Goal: Task Accomplishment & Management: Manage account settings

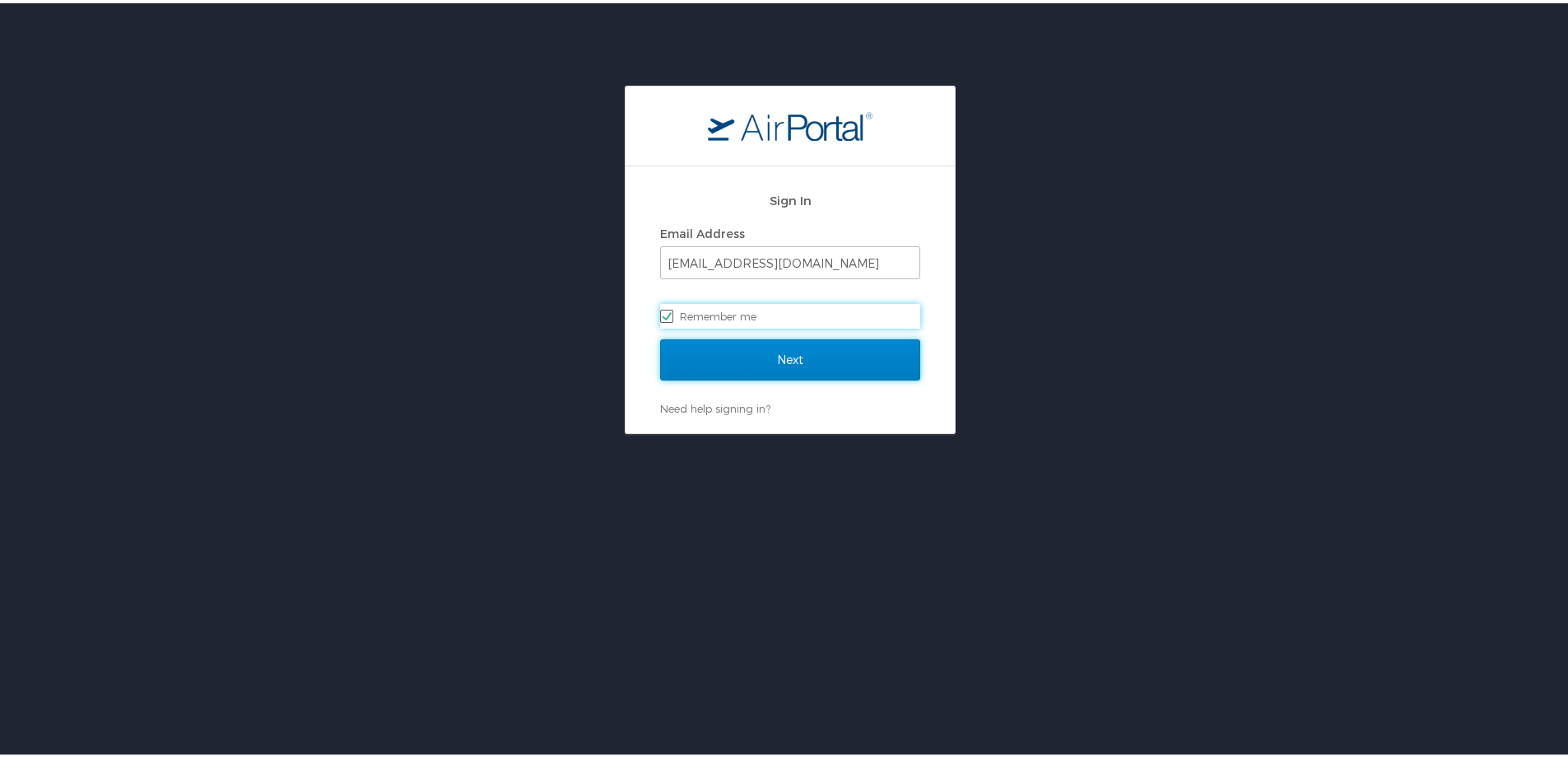
click at [824, 352] on input "Next" at bounding box center [790, 356] width 260 height 41
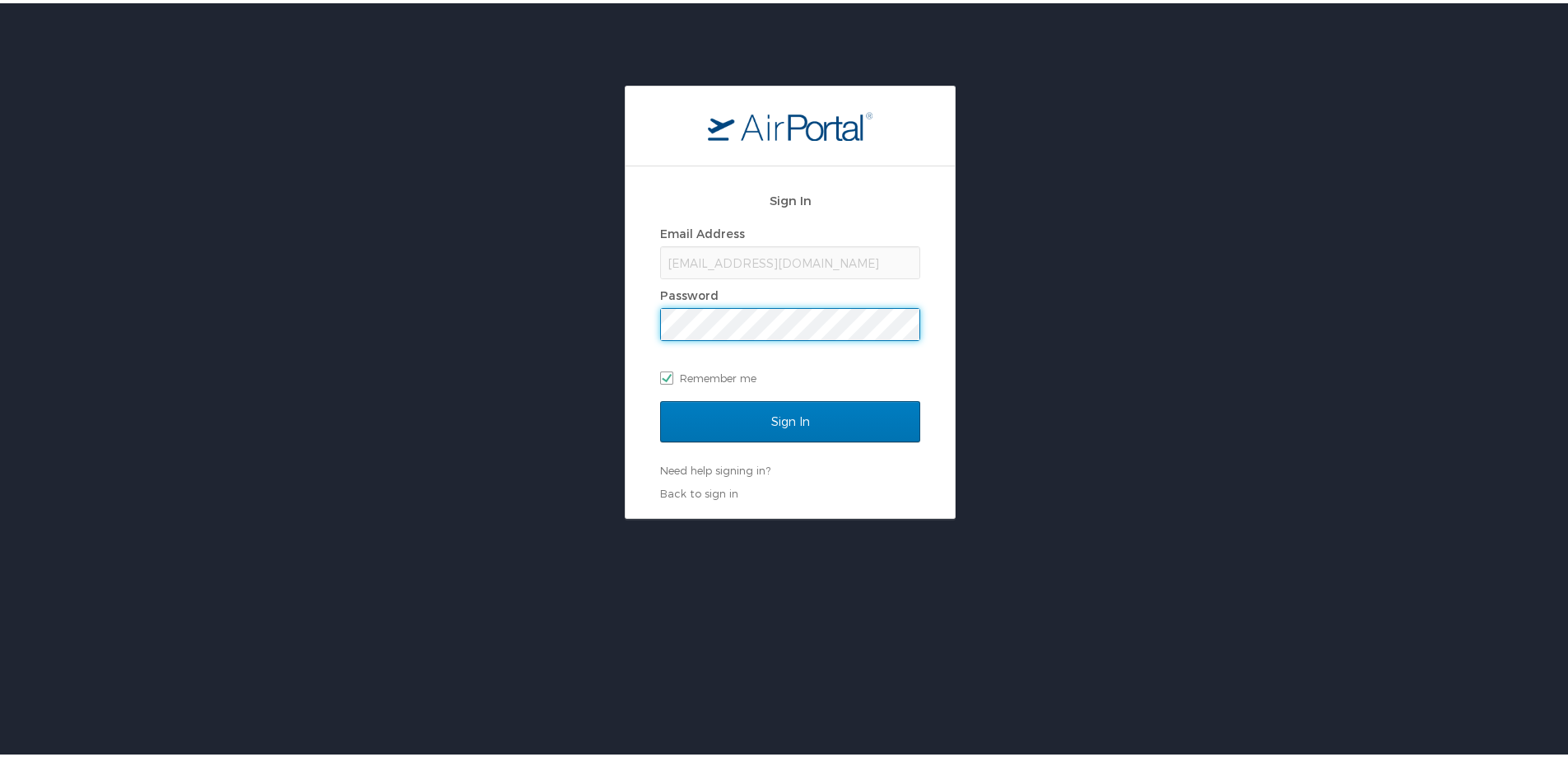
click at [660, 398] on input "Sign In" at bounding box center [790, 418] width 260 height 41
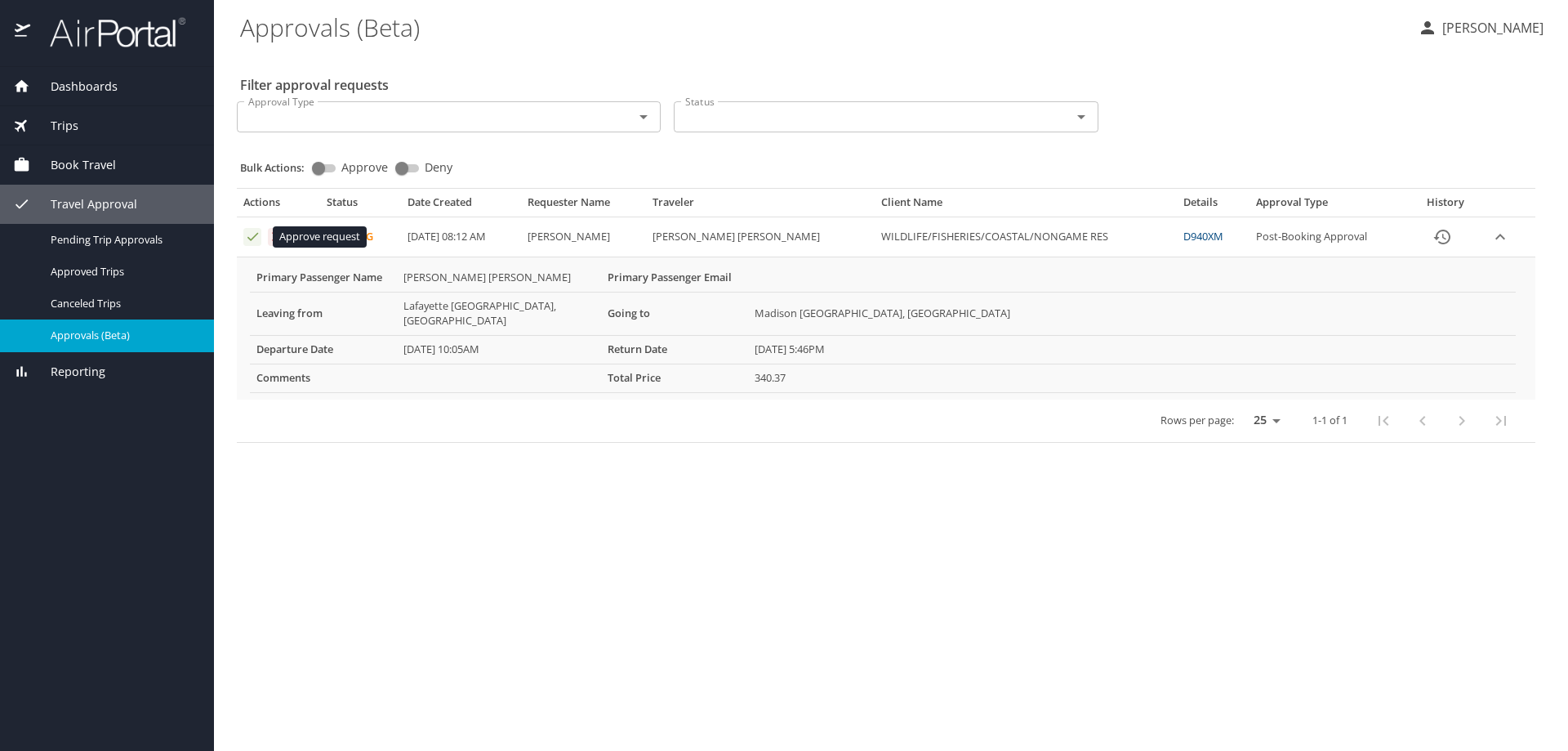
click at [252, 234] on icon "Approval table" at bounding box center [253, 237] width 15 height 15
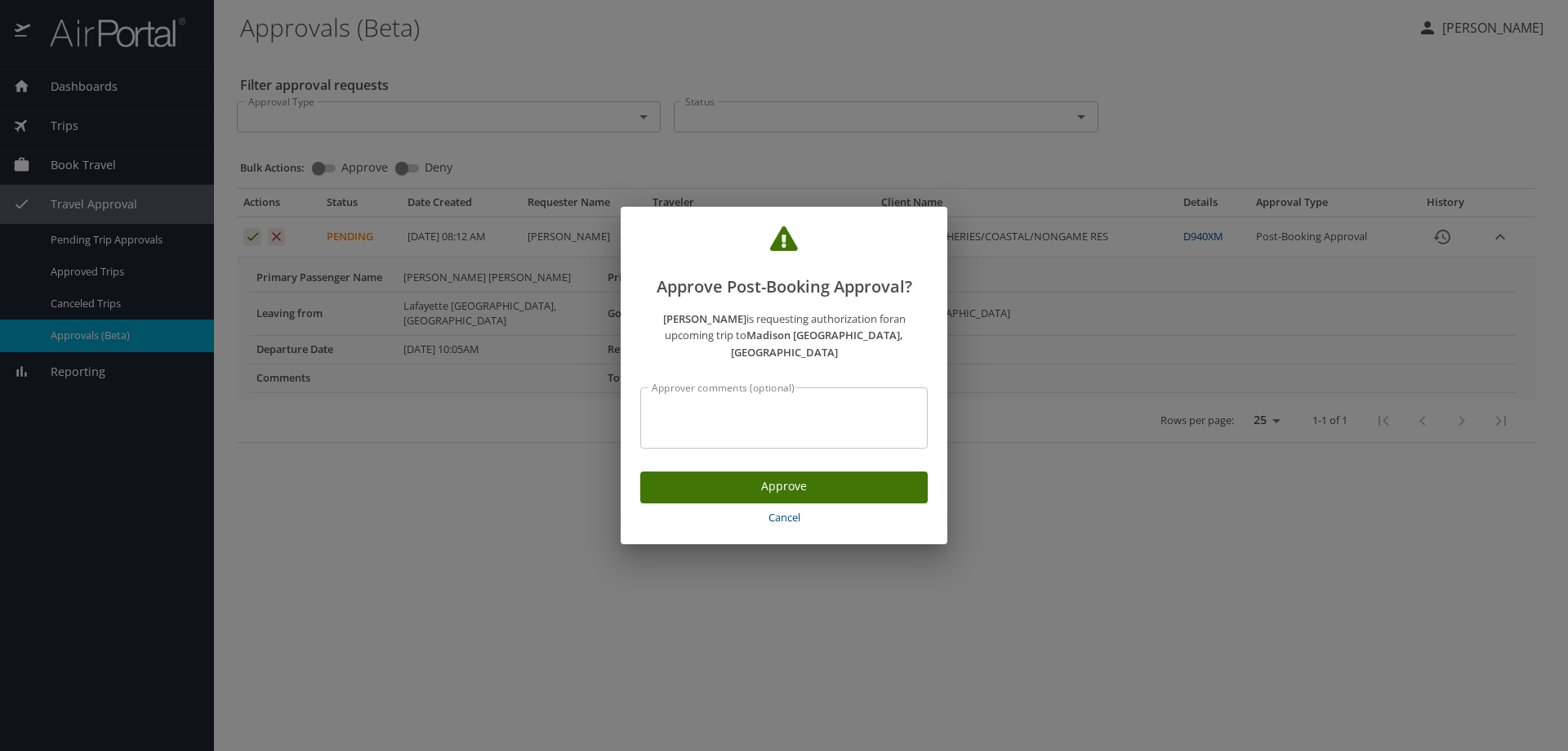
click at [802, 477] on span "Approve" at bounding box center [784, 487] width 262 height 20
